Goal: Information Seeking & Learning: Understand process/instructions

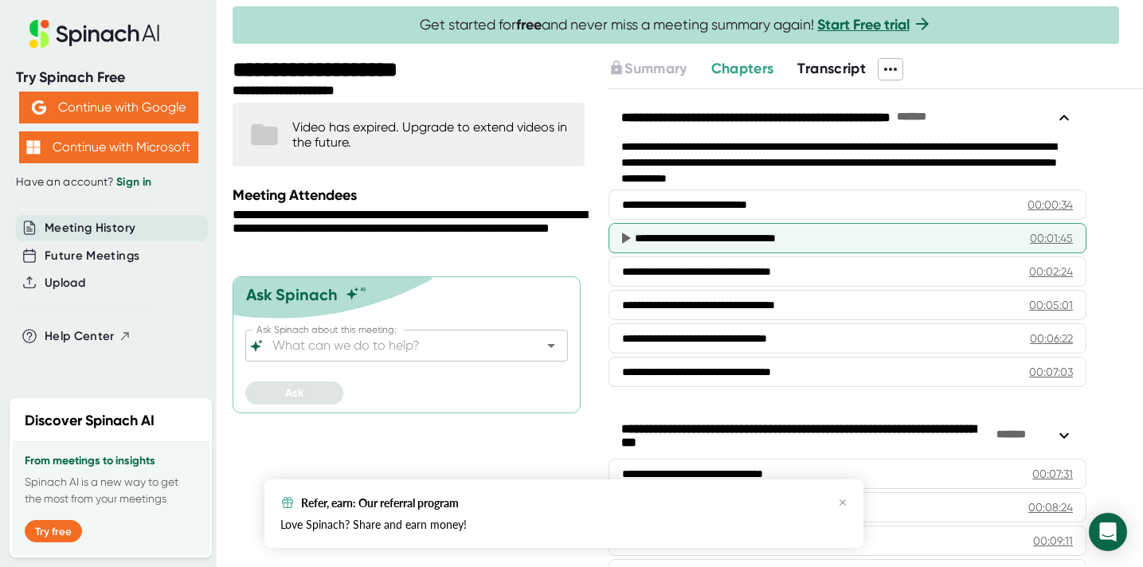
click at [717, 240] on div "**********" at bounding box center [826, 238] width 383 height 16
click at [626, 237] on icon at bounding box center [626, 238] width 9 height 11
click at [1055, 240] on div "00:01:45" at bounding box center [1051, 238] width 43 height 16
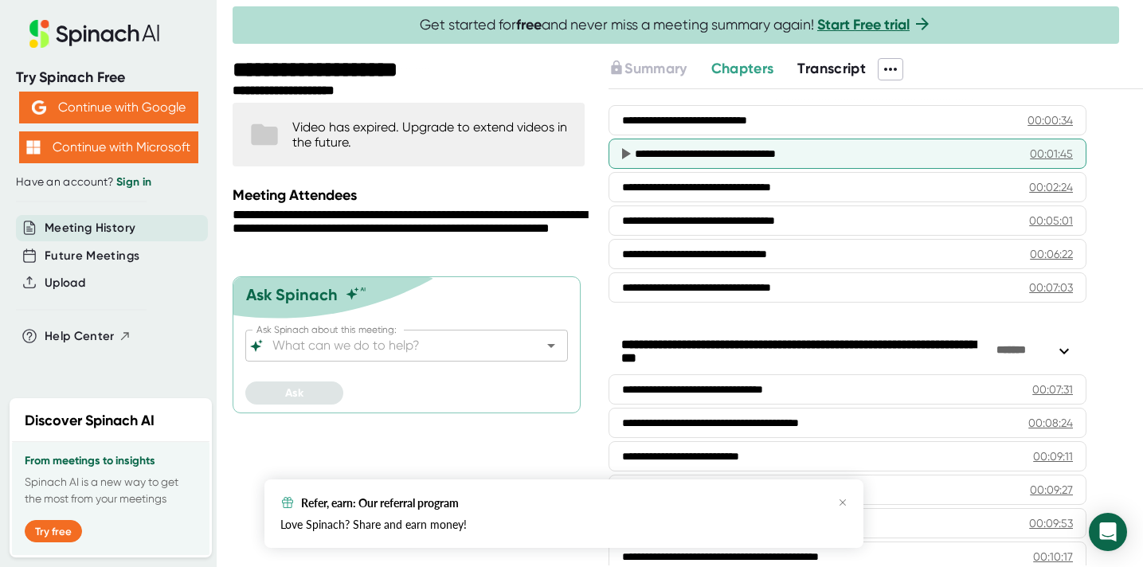
scroll to position [92, 0]
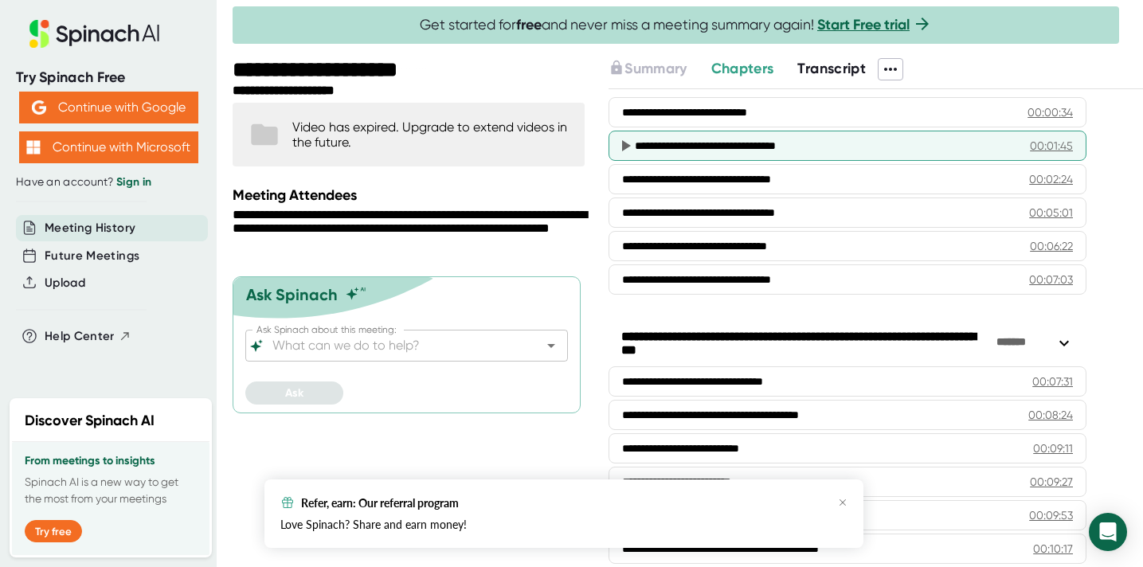
click at [694, 153] on div "**********" at bounding box center [847, 146] width 478 height 30
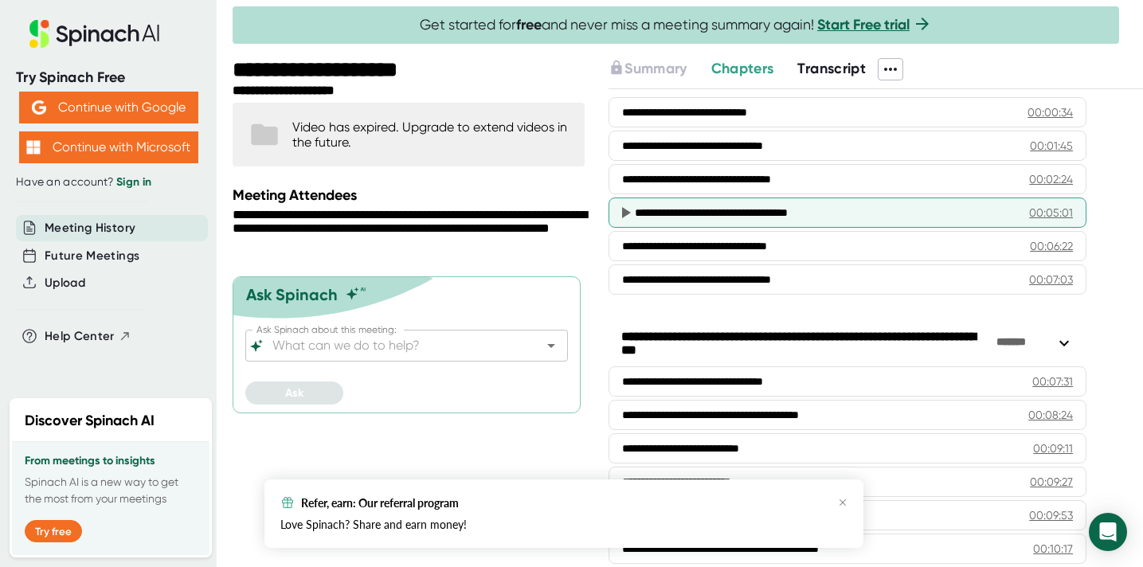
click at [1046, 211] on div "00:05:01" at bounding box center [1051, 213] width 44 height 16
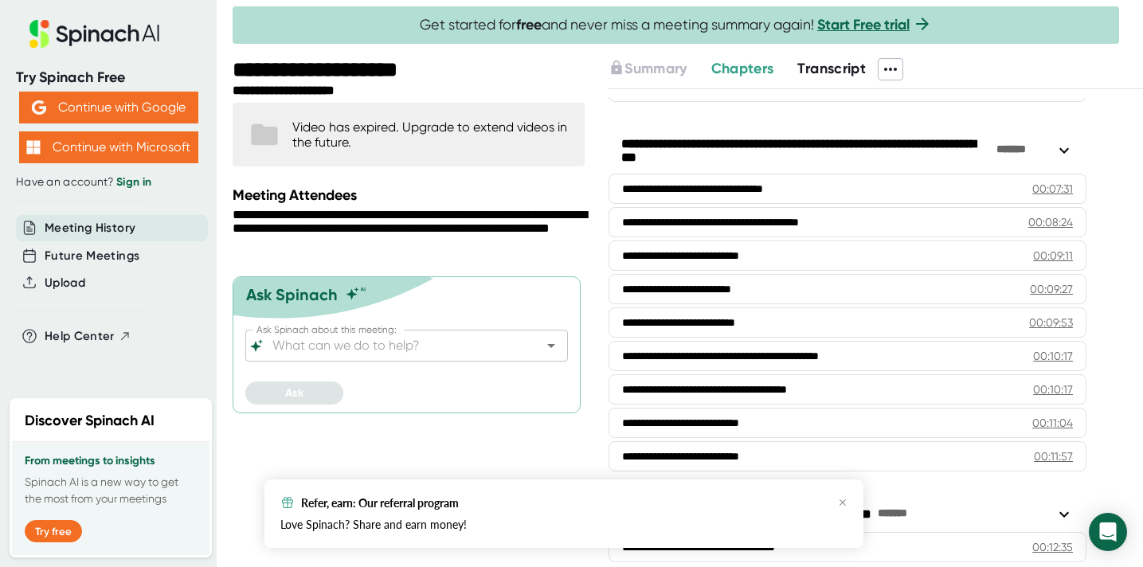
scroll to position [286, 0]
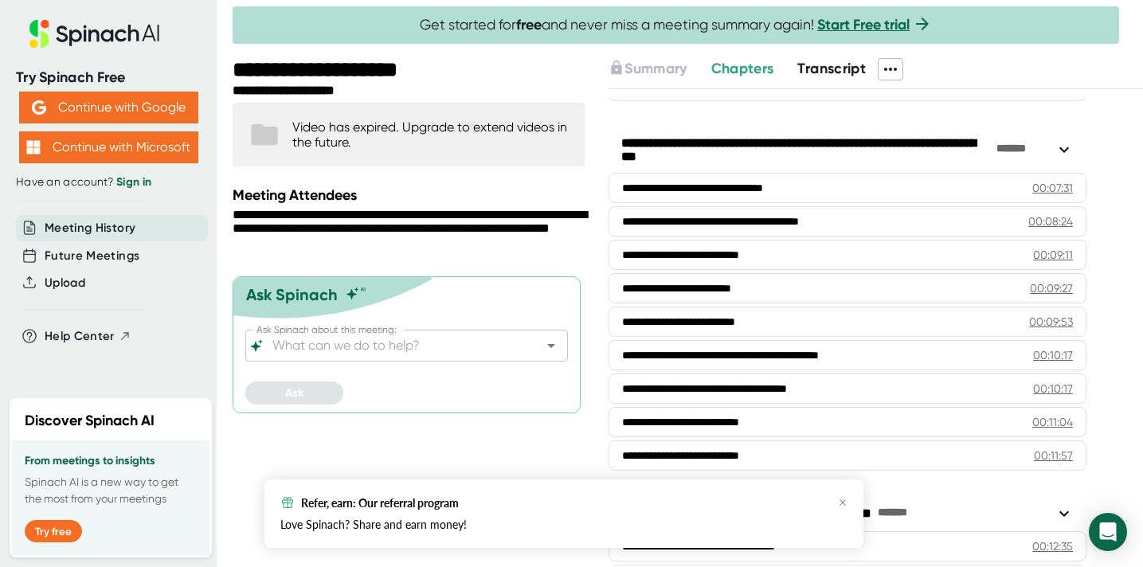
click at [1072, 155] on icon at bounding box center [1063, 149] width 19 height 19
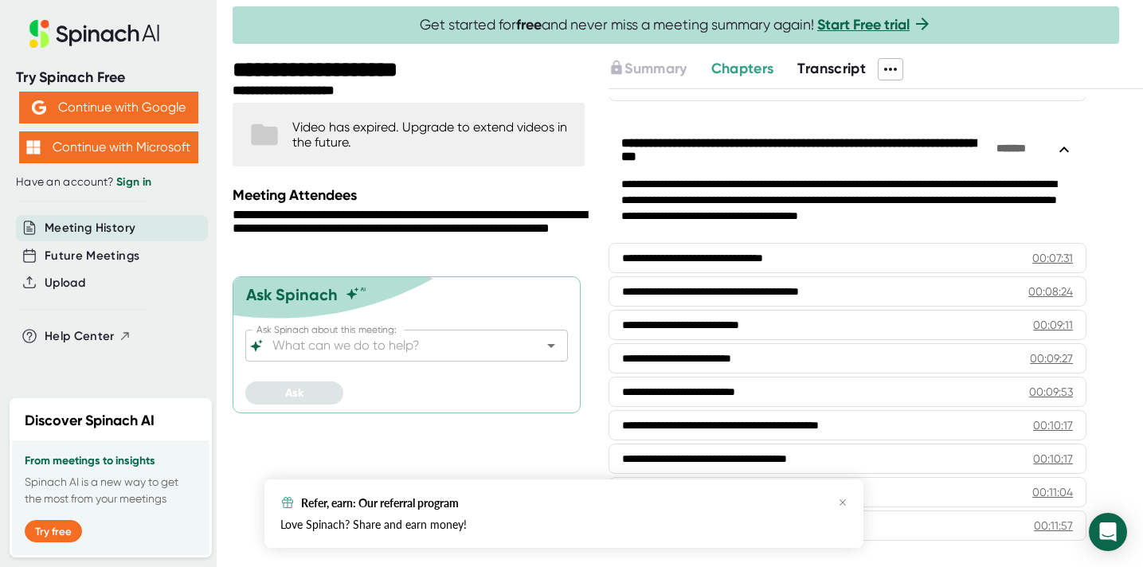
click at [1071, 154] on icon at bounding box center [1063, 149] width 19 height 19
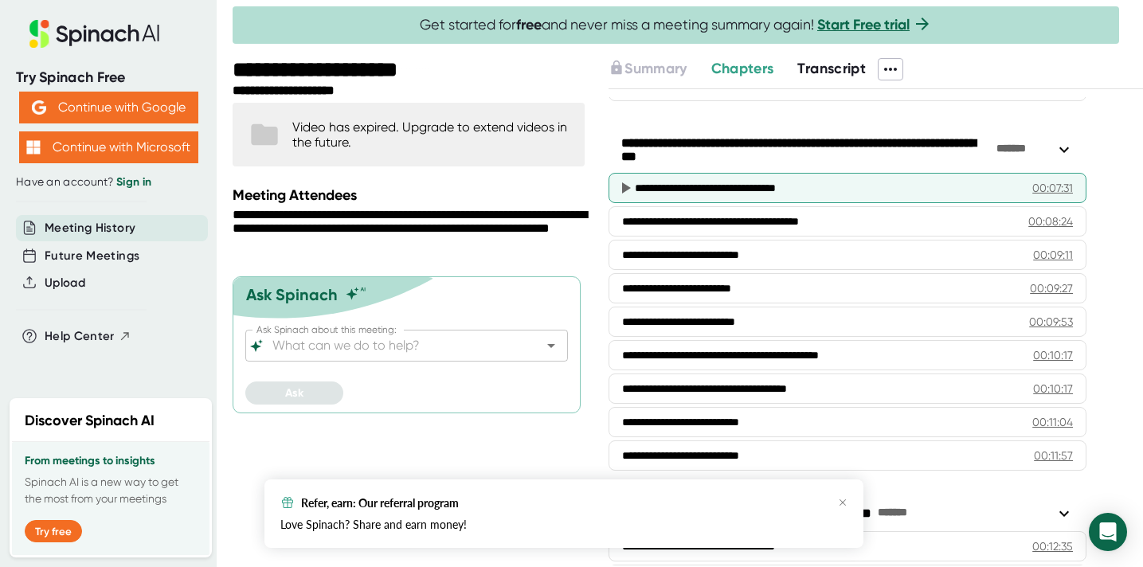
click at [627, 187] on icon at bounding box center [626, 187] width 9 height 11
click at [1060, 183] on div "00:07:31" at bounding box center [1052, 188] width 41 height 16
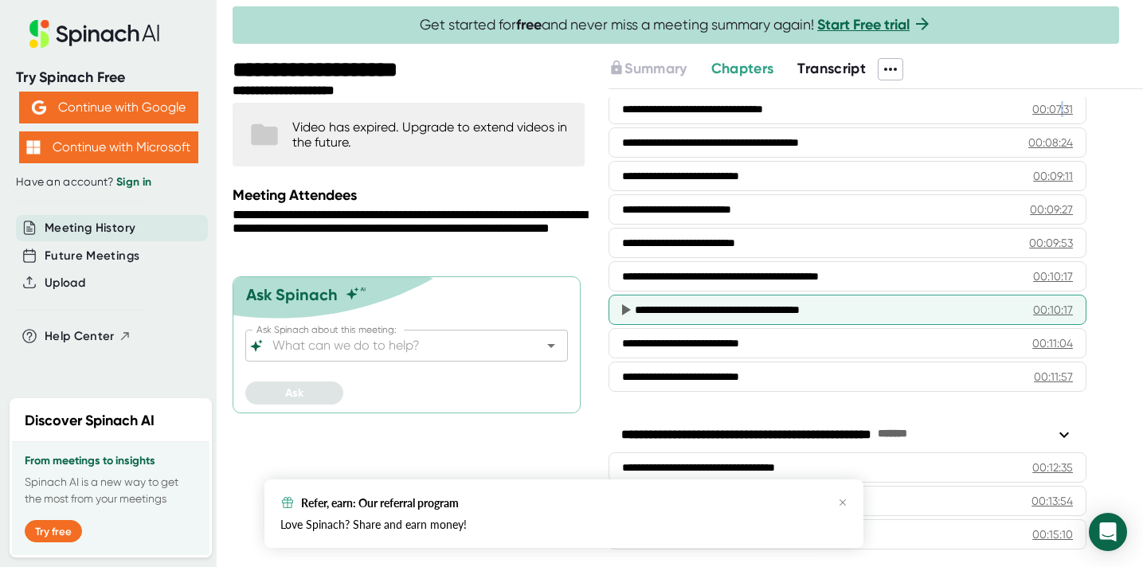
scroll to position [370, 0]
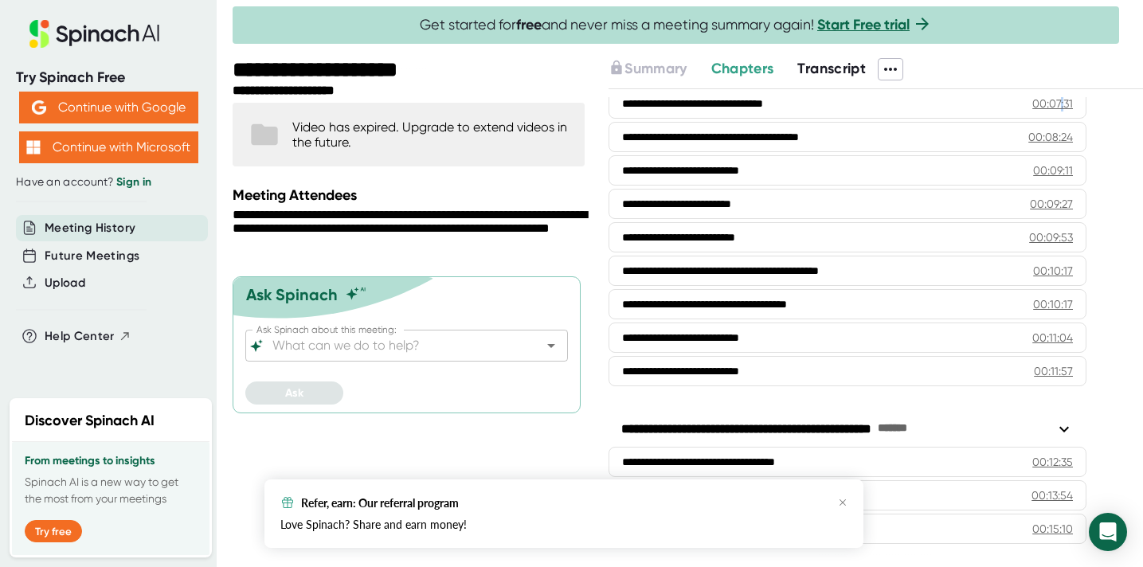
click at [833, 497] on div "Refer, earn: Our referral program" at bounding box center [563, 502] width 567 height 14
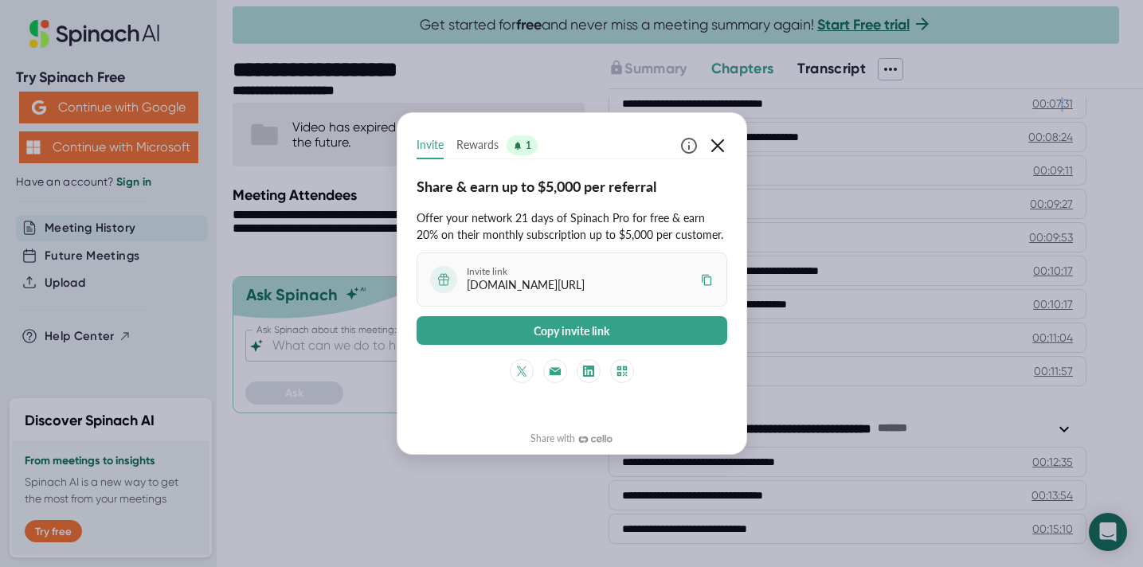
click at [719, 136] on icon "button" at bounding box center [717, 145] width 19 height 19
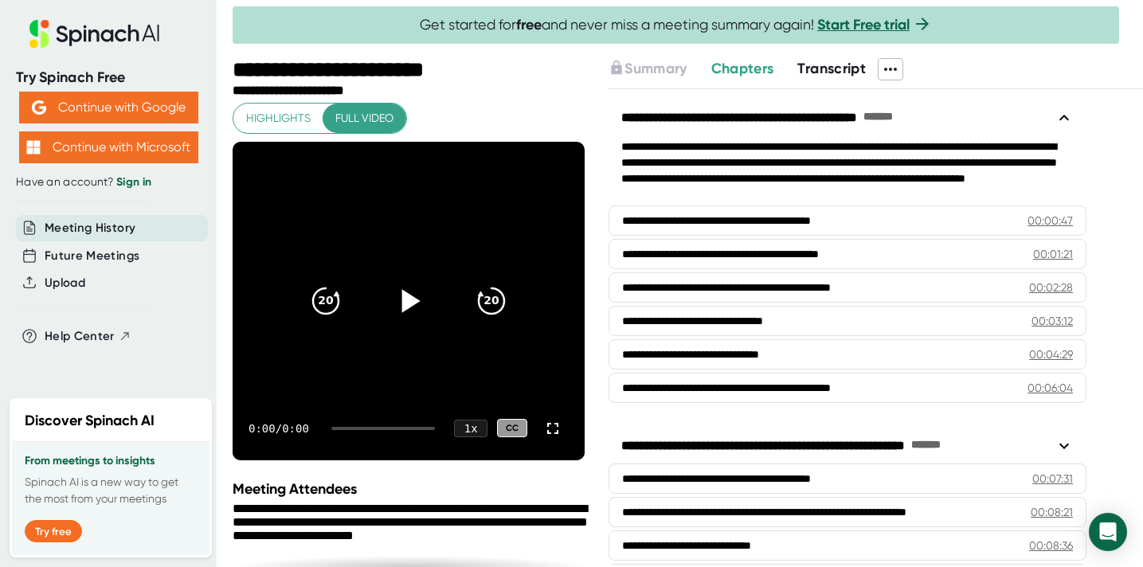
click at [416, 299] on icon at bounding box center [411, 300] width 18 height 23
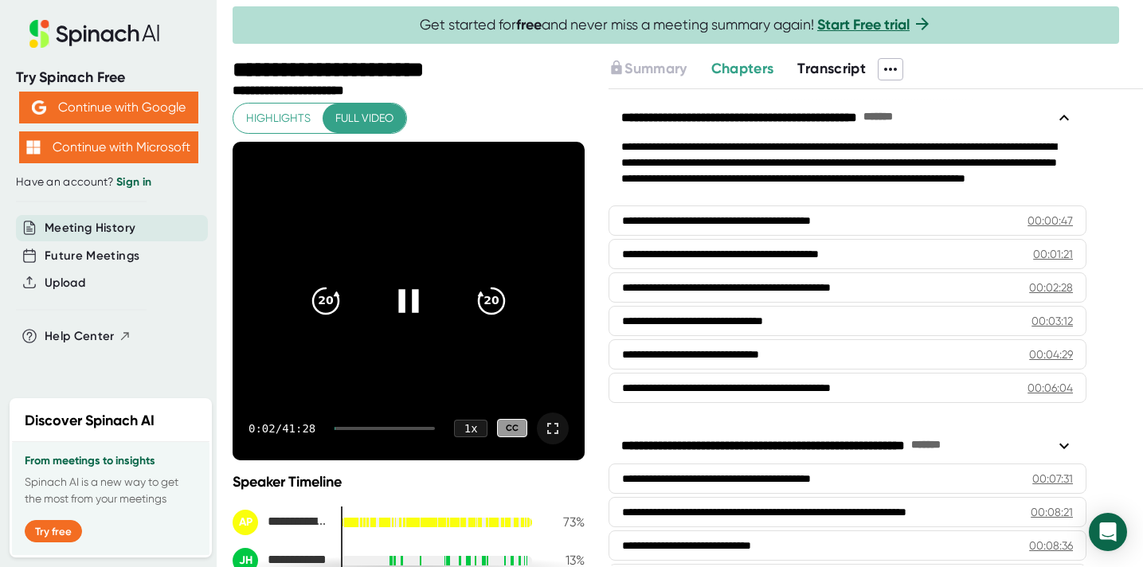
click at [549, 424] on icon at bounding box center [552, 428] width 11 height 11
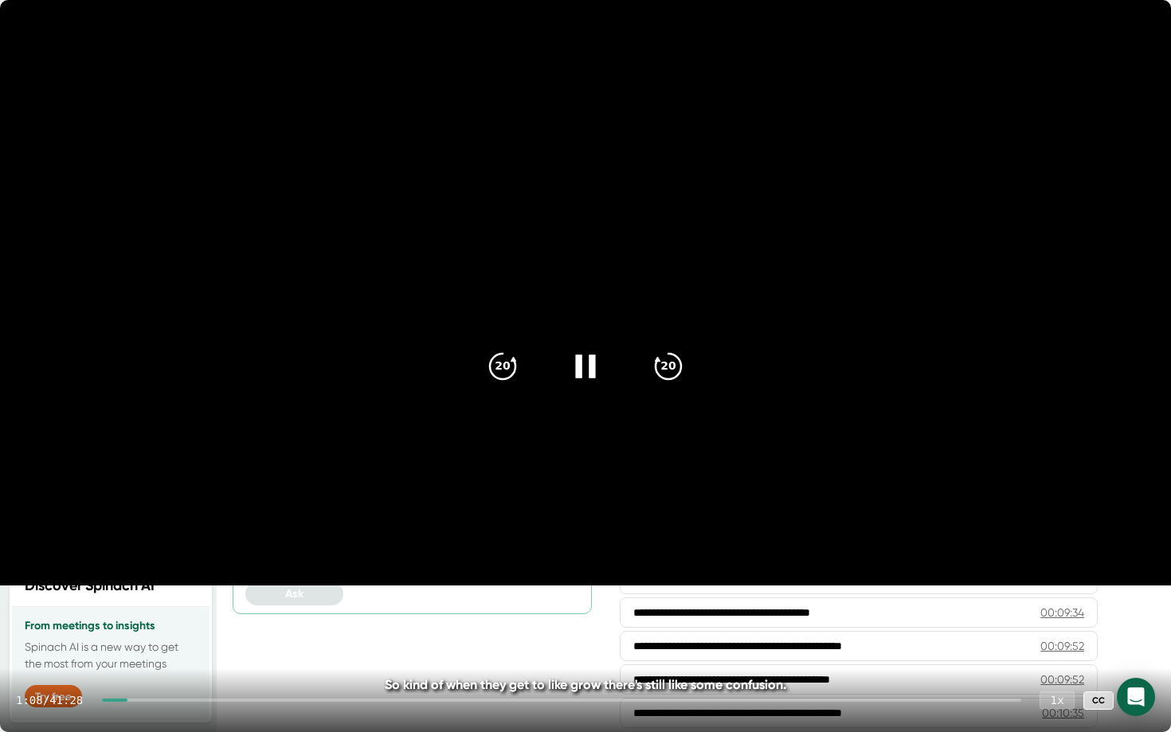
click at [1058, 566] on div "1 x" at bounding box center [1056, 699] width 35 height 18
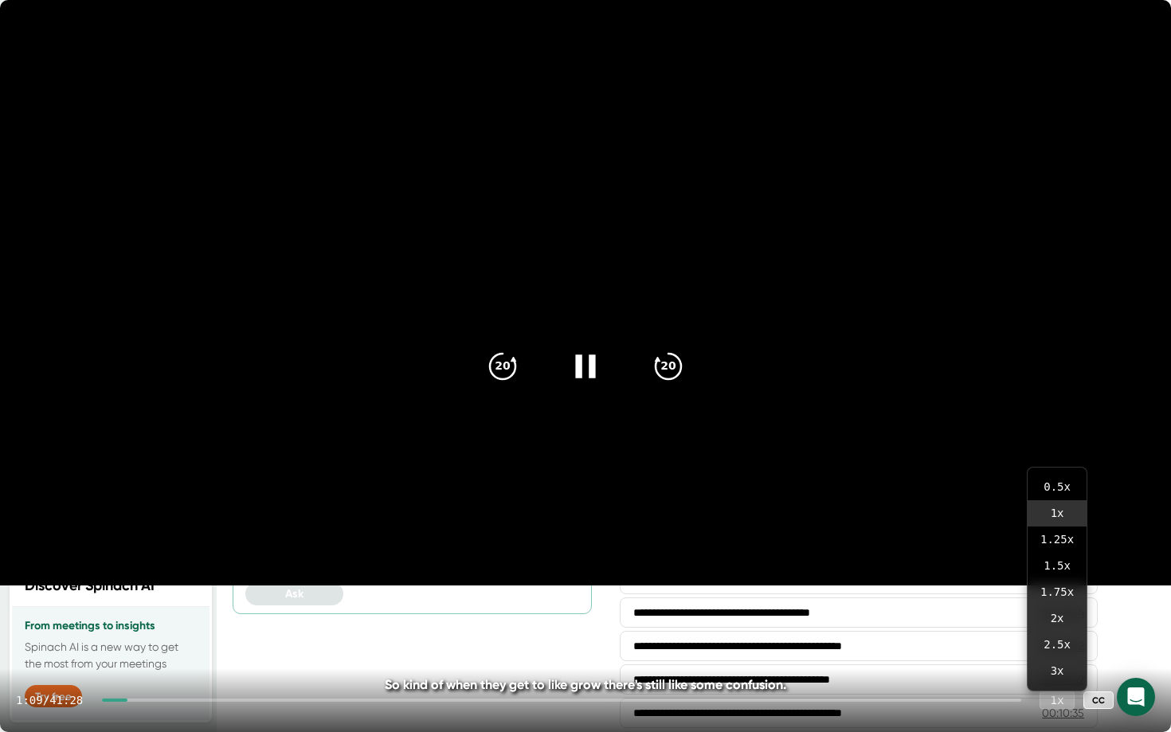
click at [1059, 566] on div "1 x" at bounding box center [1056, 699] width 35 height 18
click at [1061, 566] on div "1 x" at bounding box center [1056, 699] width 35 height 18
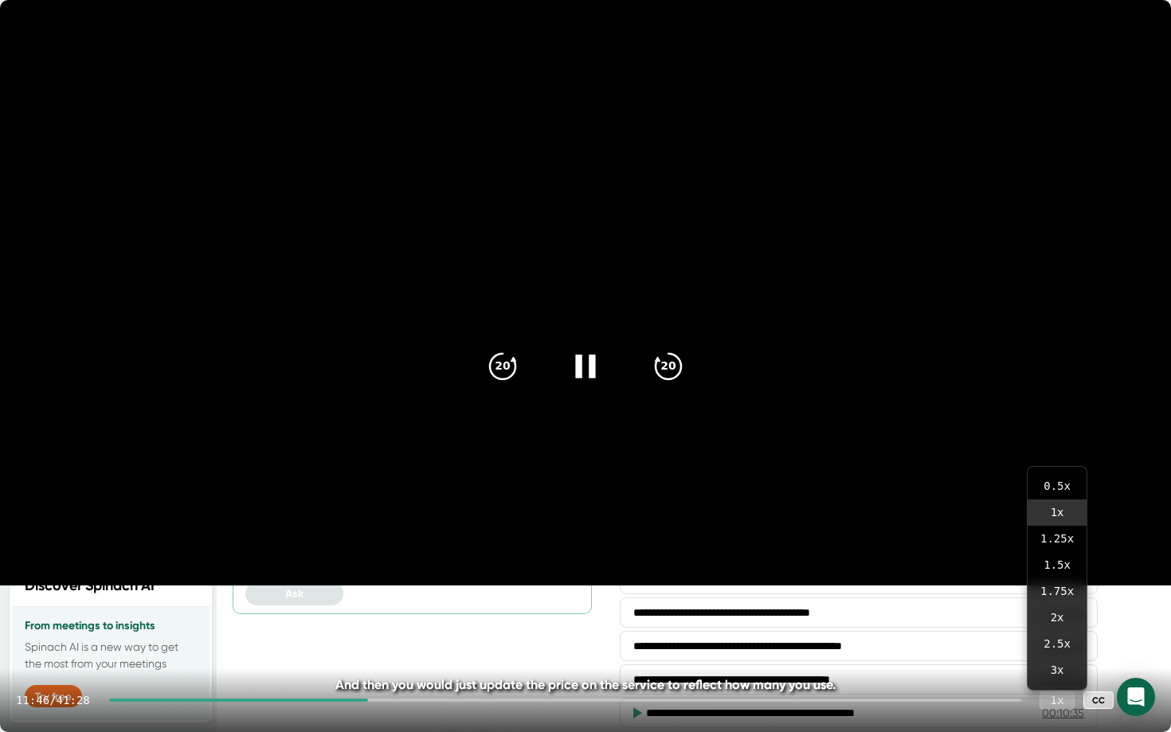
click at [1062, 566] on div "1 x" at bounding box center [1056, 699] width 35 height 18
click at [1061, 566] on div "1 x" at bounding box center [1056, 699] width 35 height 18
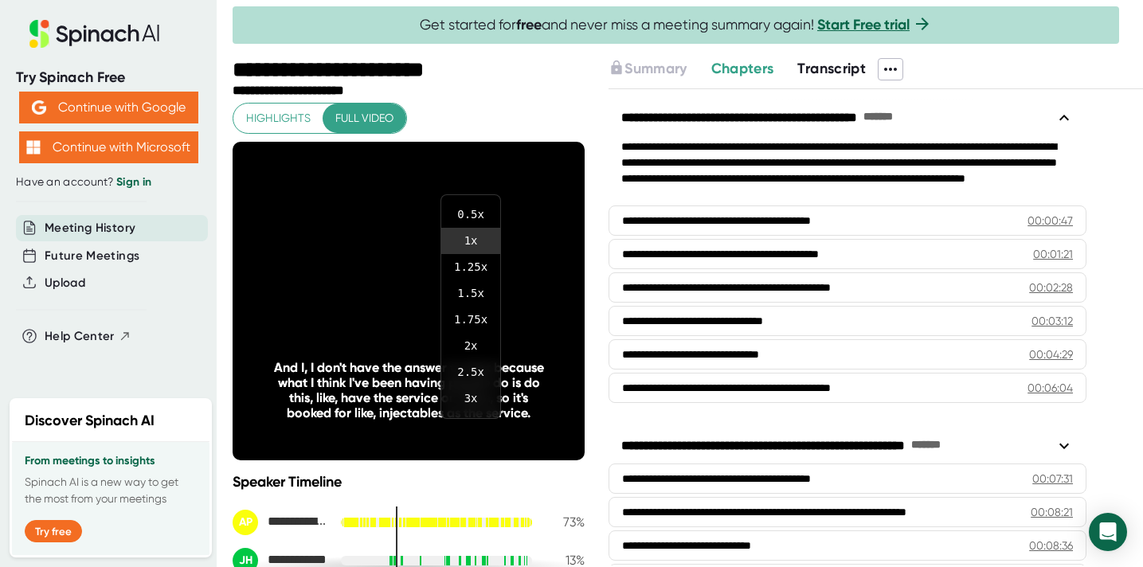
click at [354, 272] on div at bounding box center [571, 283] width 1143 height 567
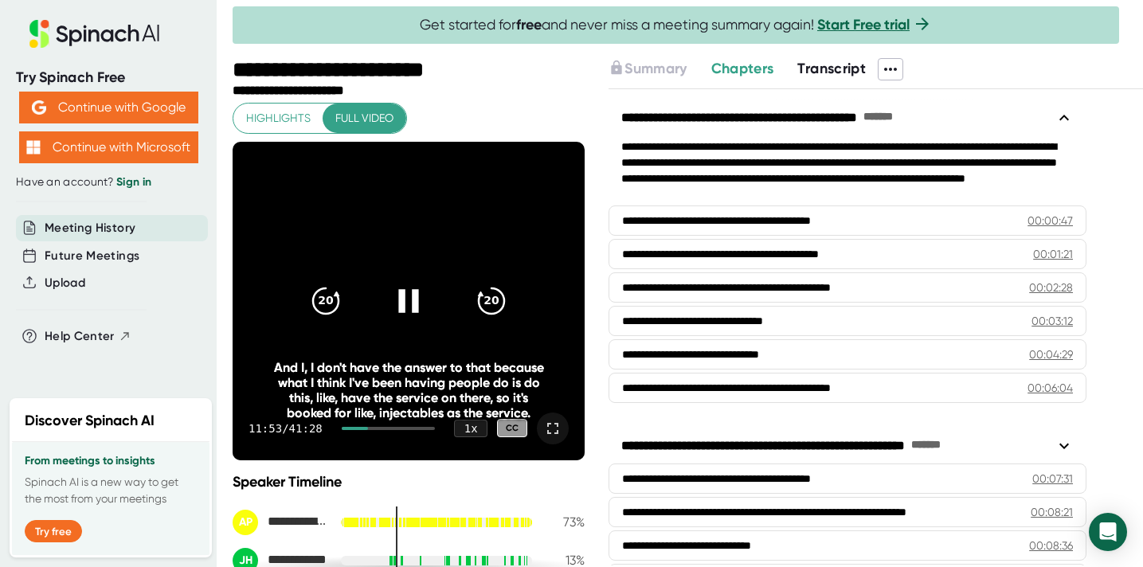
click at [394, 283] on icon at bounding box center [409, 300] width 40 height 40
click at [407, 293] on icon at bounding box center [411, 300] width 18 height 23
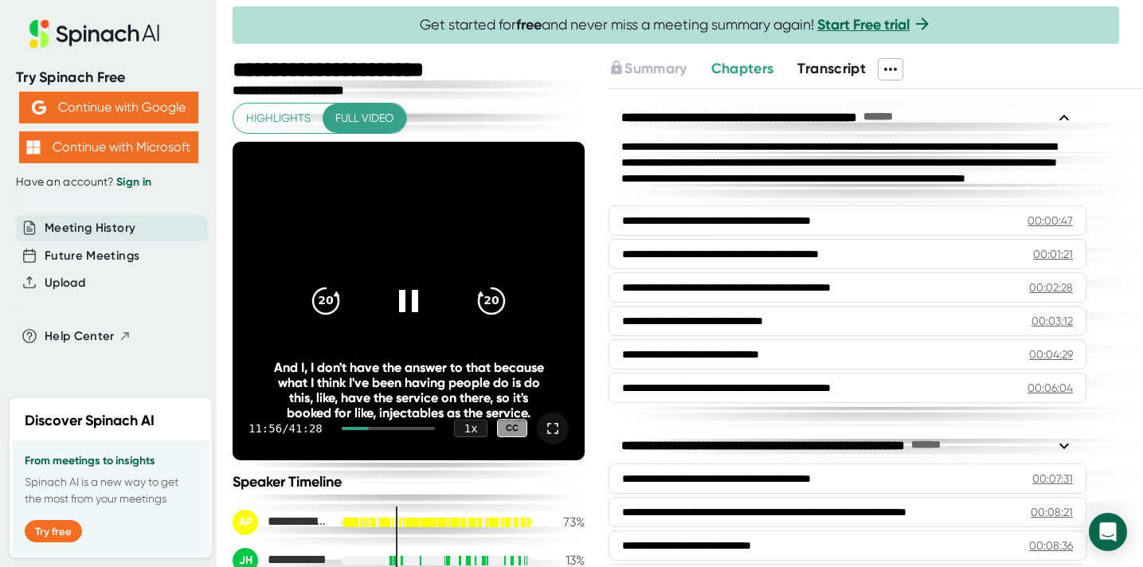
click at [551, 428] on icon at bounding box center [552, 428] width 19 height 19
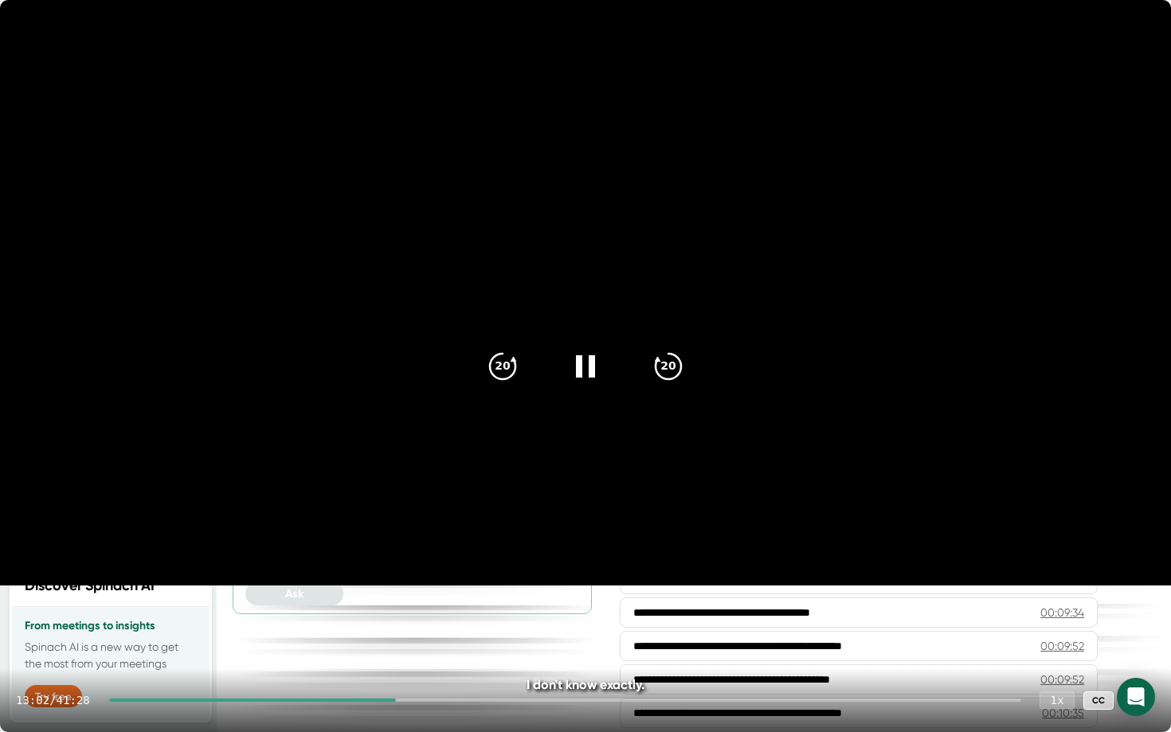
click at [1061, 566] on div "1 x" at bounding box center [1056, 699] width 35 height 18
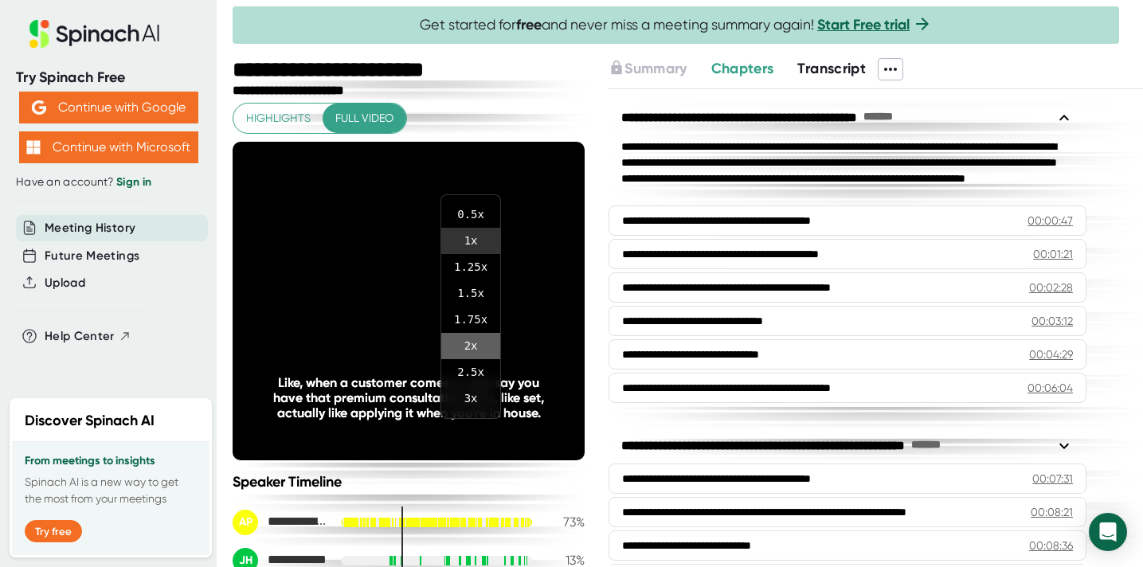
click at [474, 347] on li "2 x" at bounding box center [470, 346] width 59 height 26
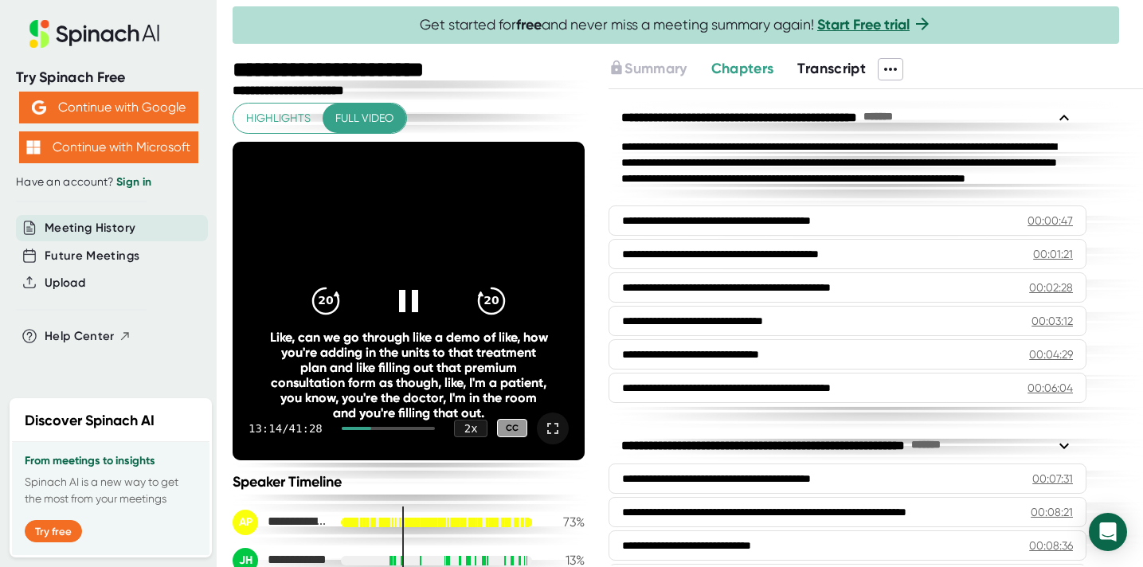
click at [554, 426] on icon at bounding box center [552, 428] width 19 height 19
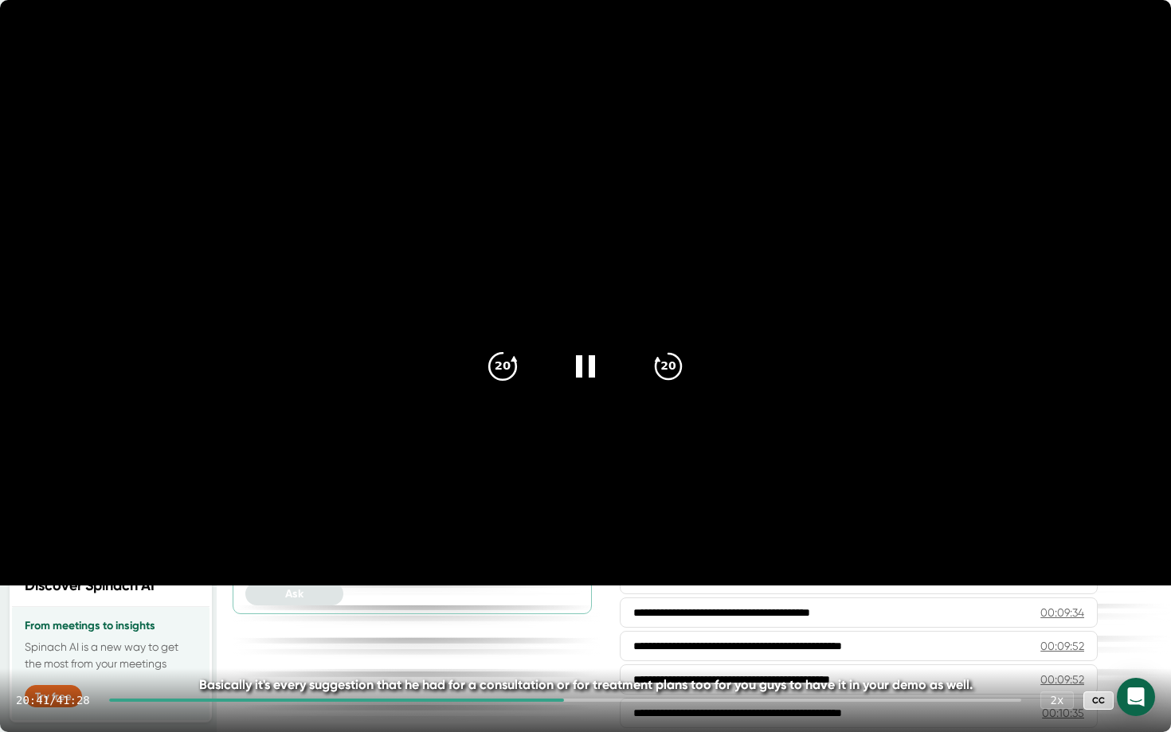
click at [515, 362] on icon "20" at bounding box center [503, 366] width 40 height 40
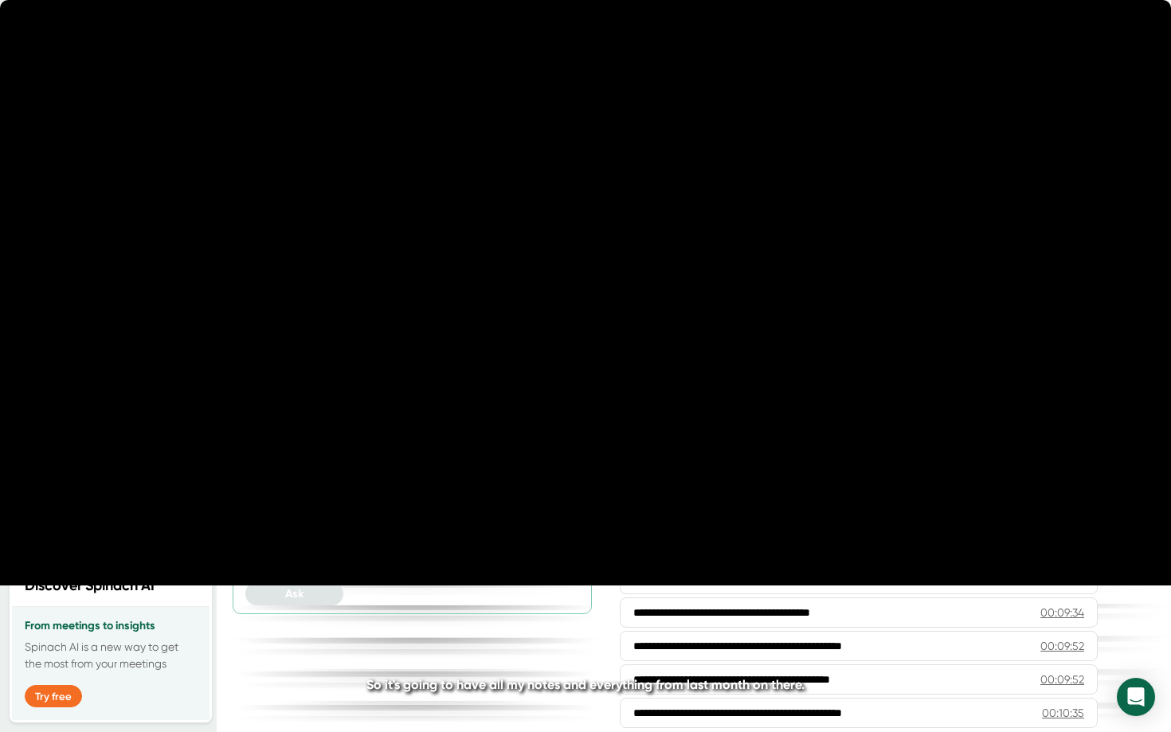
click at [515, 362] on icon "20" at bounding box center [503, 366] width 40 height 40
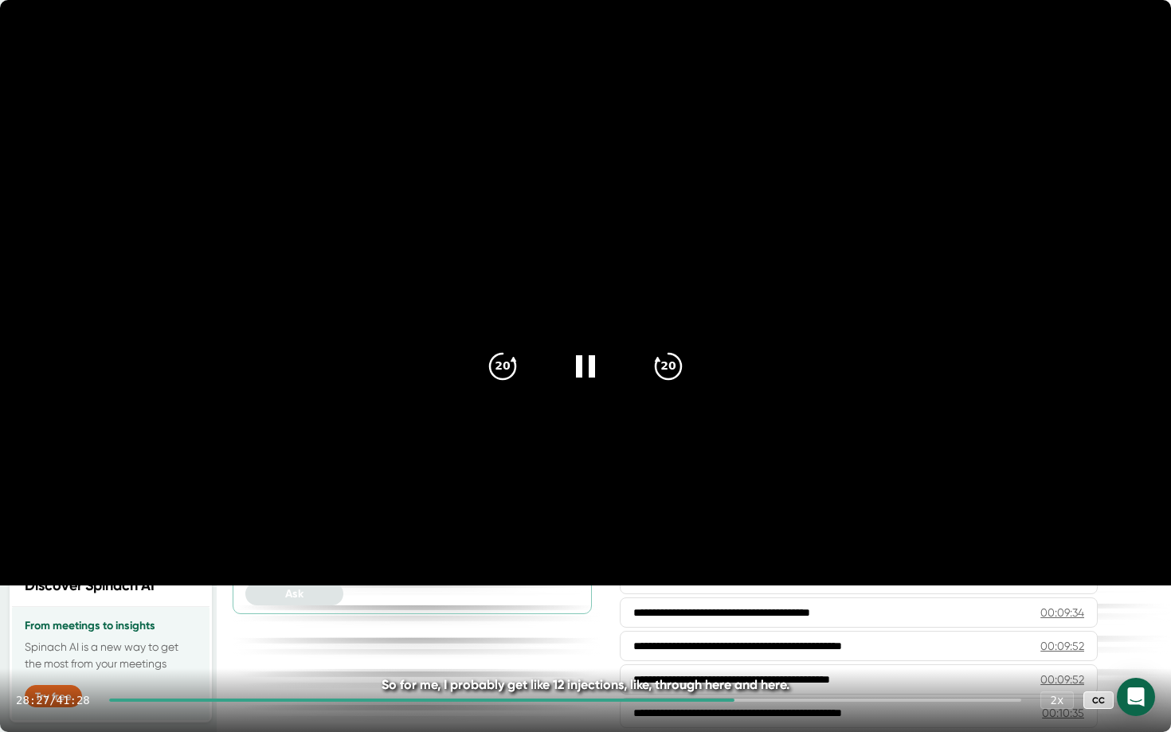
click at [761, 566] on div "28:27 / 41:28 2 x CC" at bounding box center [585, 700] width 1171 height 64
click at [761, 566] on div at bounding box center [565, 699] width 912 height 3
click at [792, 566] on div at bounding box center [565, 699] width 912 height 3
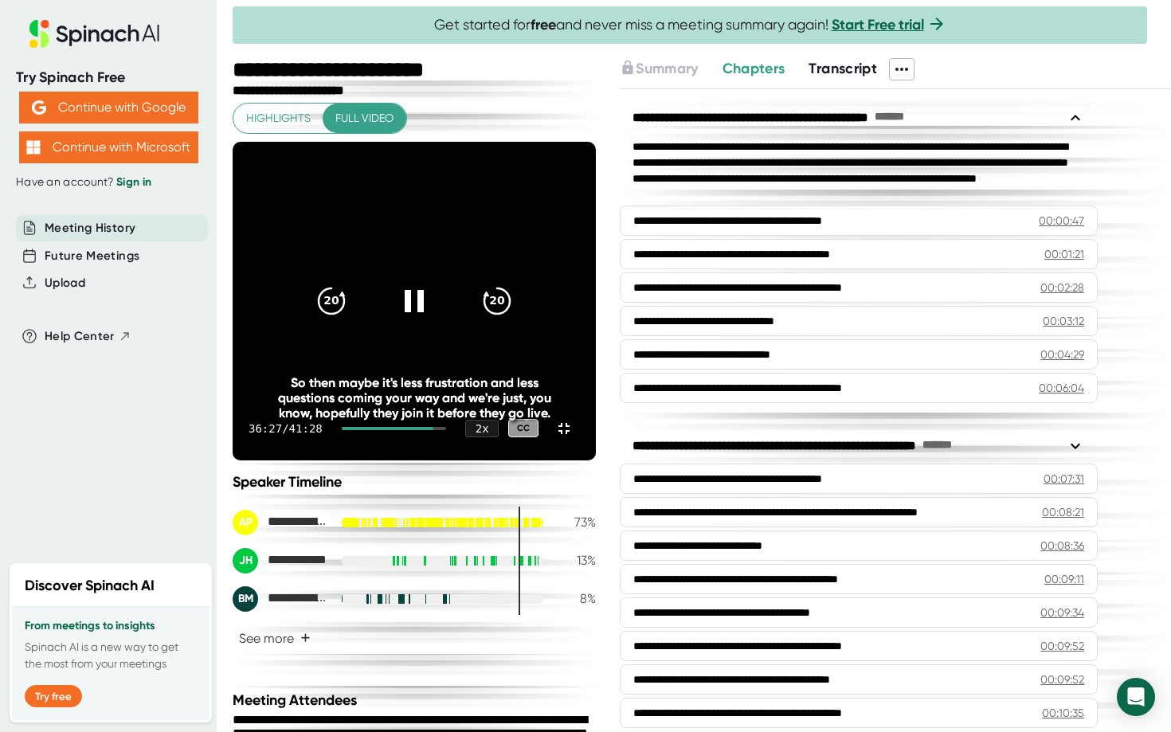
click at [596, 460] on div "36:27 / 41:28 2 x CC" at bounding box center [414, 429] width 363 height 64
click at [446, 430] on div at bounding box center [394, 428] width 104 height 3
